Goal: Task Accomplishment & Management: Manage account settings

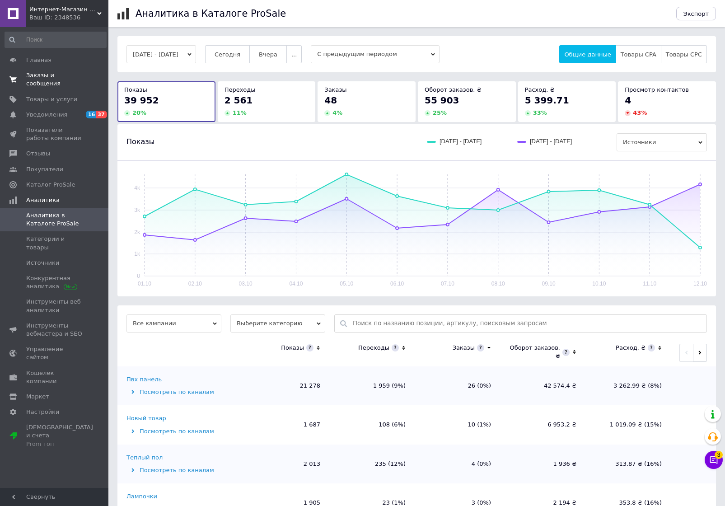
click at [51, 80] on span "Заказы и сообщения" at bounding box center [54, 79] width 57 height 16
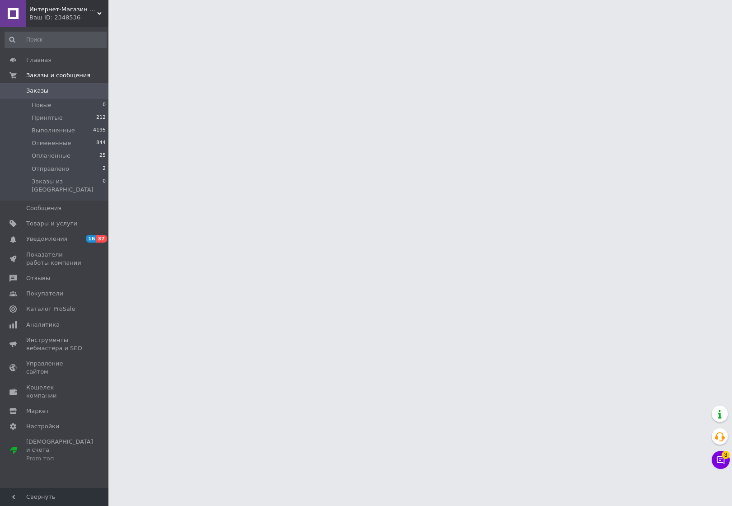
click at [51, 93] on span "Заказы" at bounding box center [54, 91] width 57 height 8
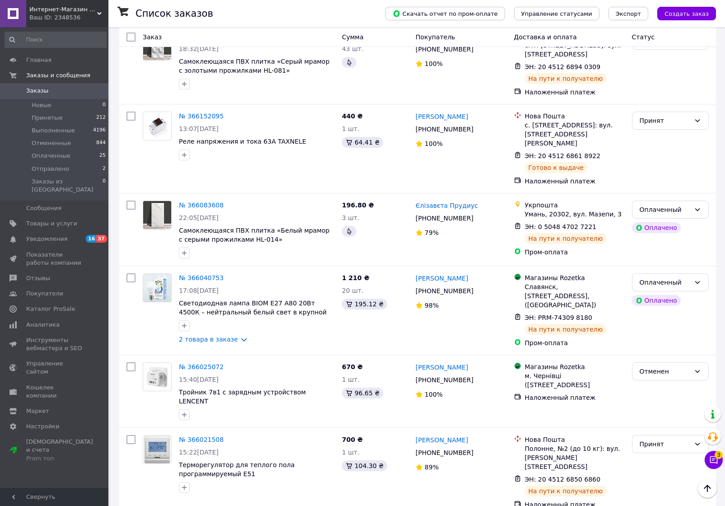
scroll to position [226, 0]
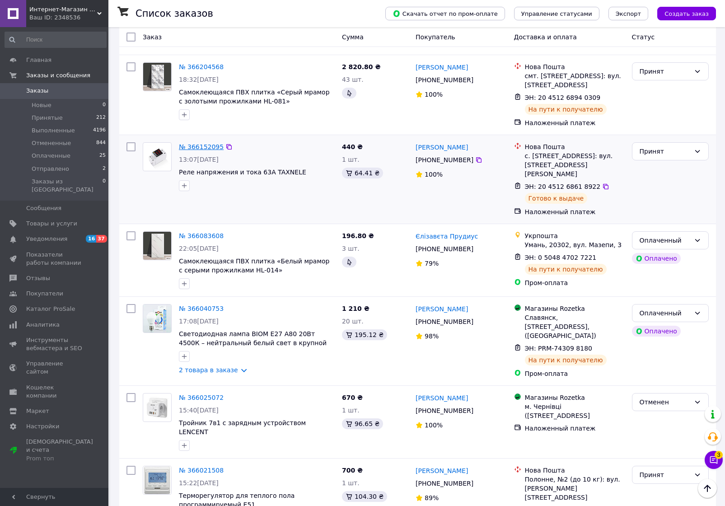
click at [194, 143] on link "№ 366152095" at bounding box center [201, 146] width 45 height 7
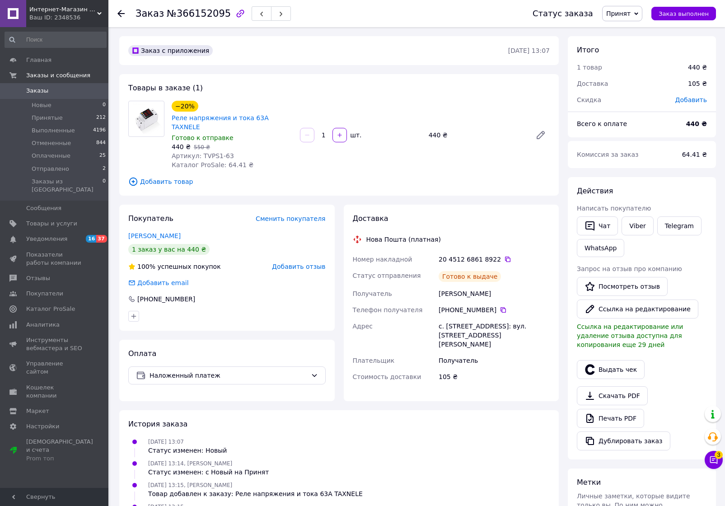
click at [122, 14] on use at bounding box center [120, 13] width 7 height 7
